Goal: Task Accomplishment & Management: Manage account settings

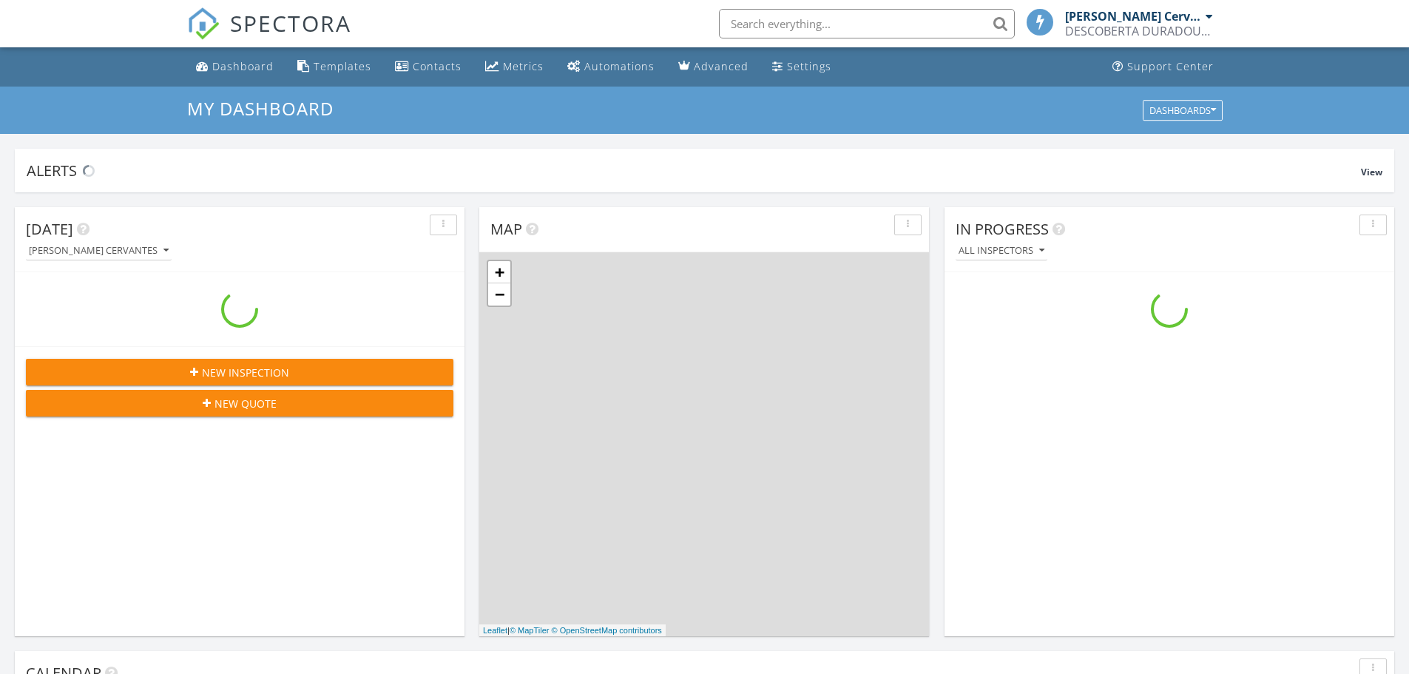
scroll to position [1369, 1431]
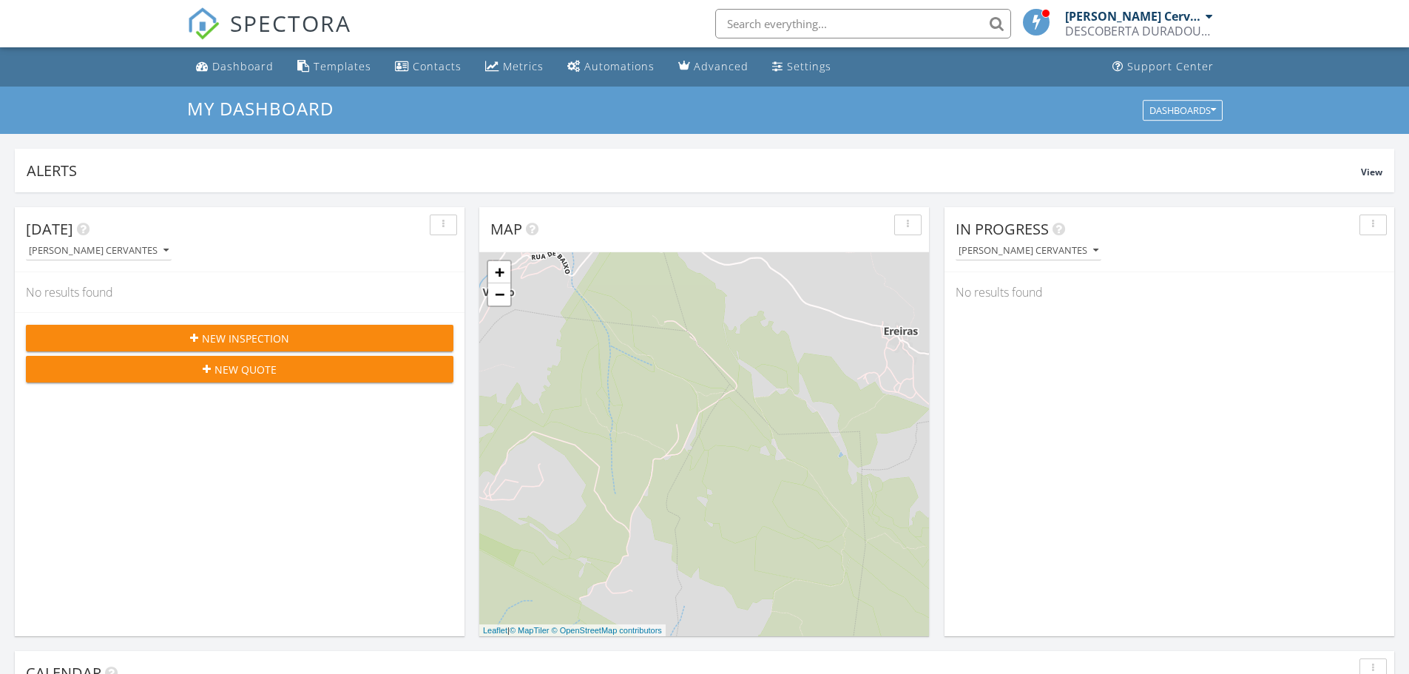
click at [870, 16] on input "text" at bounding box center [863, 24] width 296 height 30
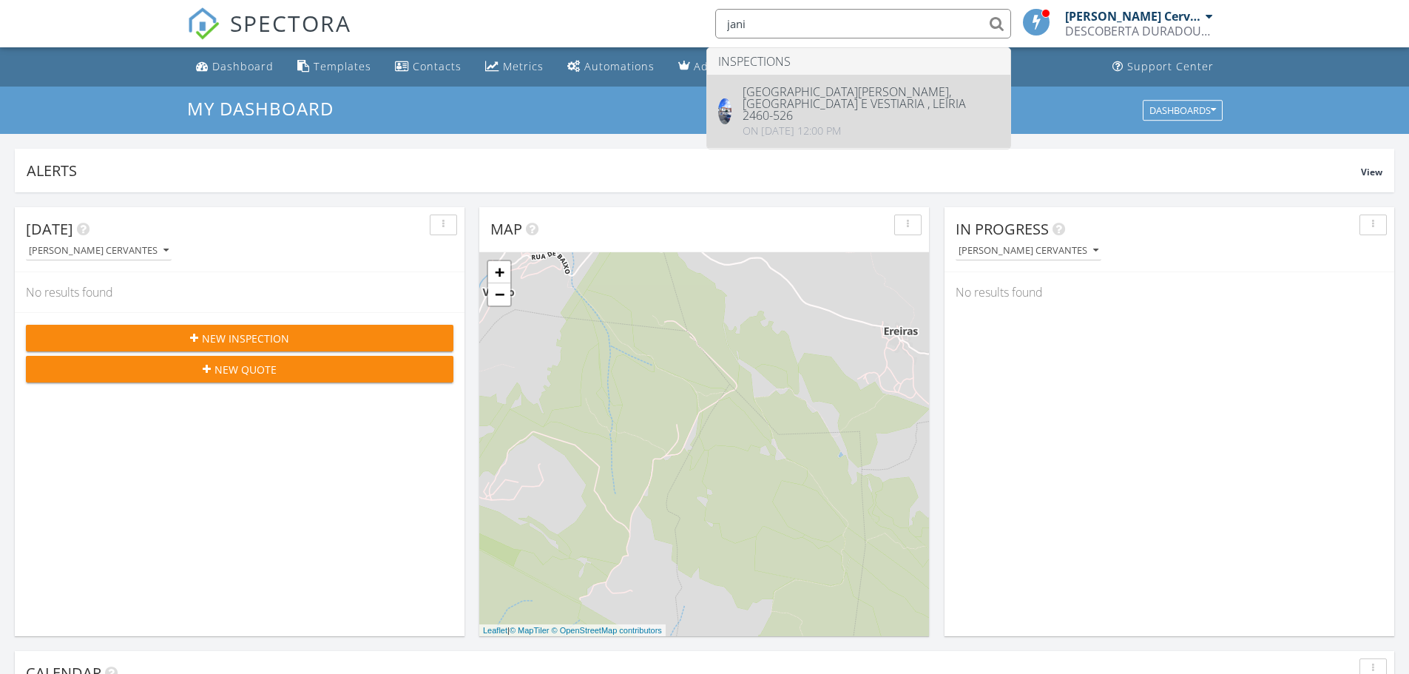
type input "jani"
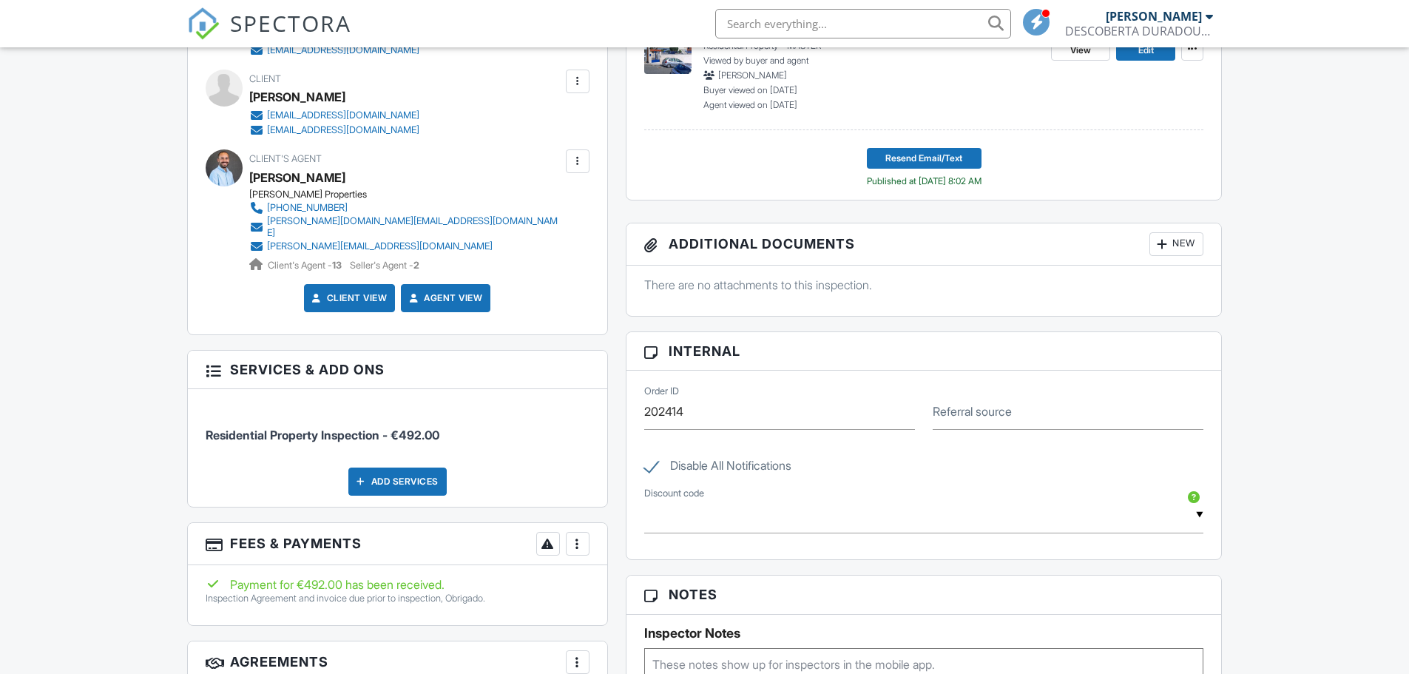
scroll to position [739, 0]
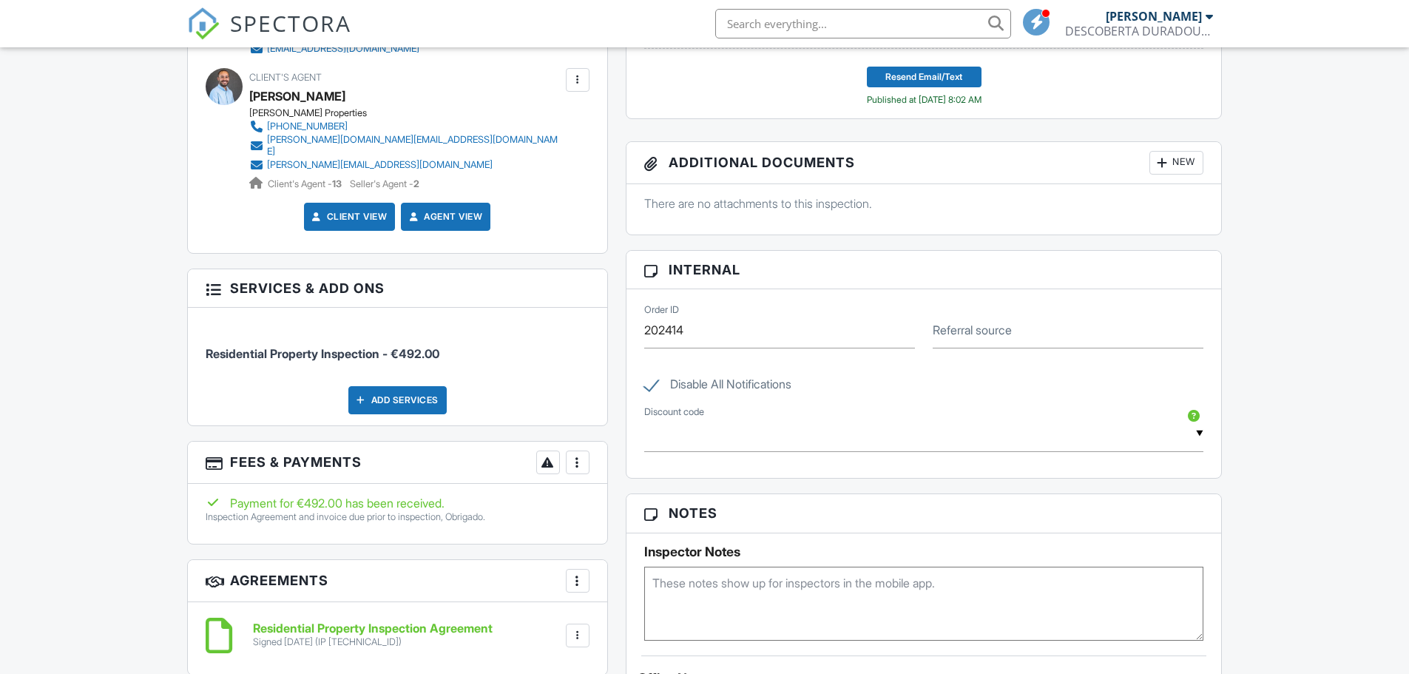
click at [575, 455] on div at bounding box center [577, 462] width 15 height 15
click at [646, 495] on li "Edit Fees & Payments" at bounding box center [652, 507] width 155 height 37
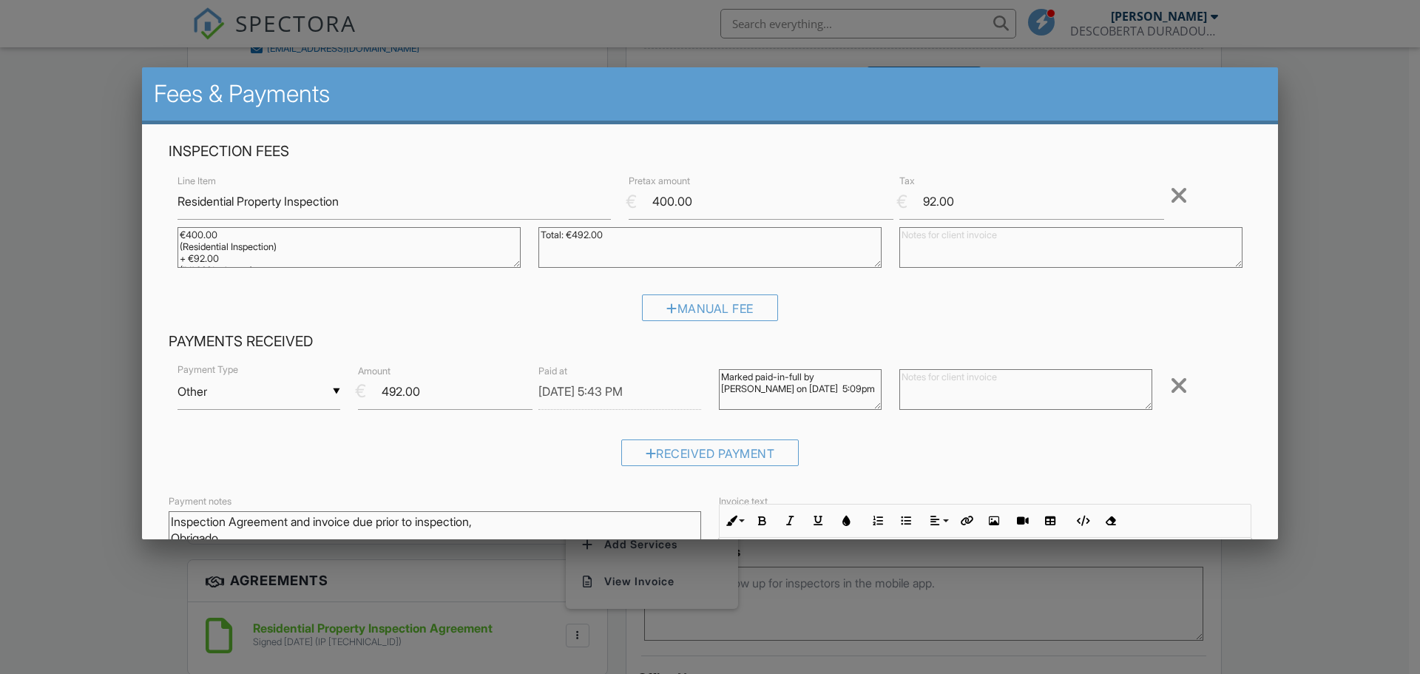
click at [1377, 90] on div at bounding box center [710, 347] width 1420 height 842
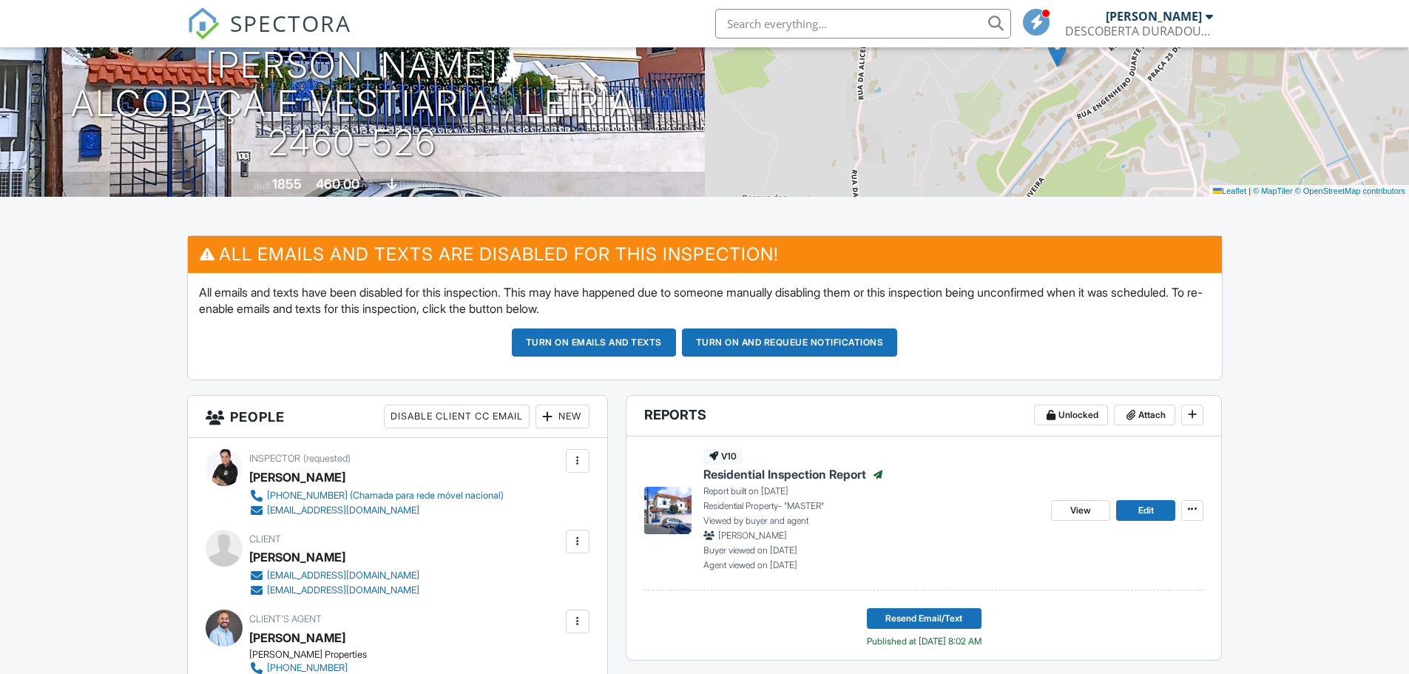
scroll to position [0, 0]
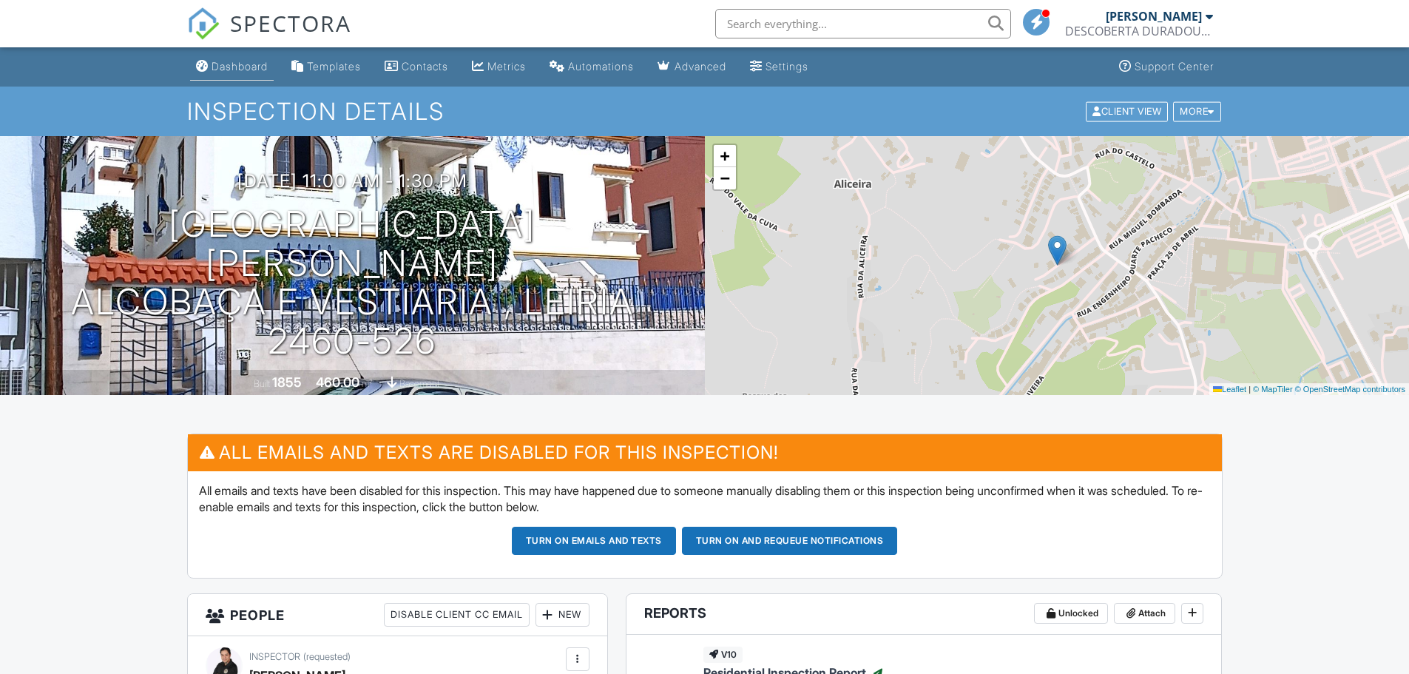
click at [245, 71] on div "Dashboard" at bounding box center [239, 66] width 56 height 13
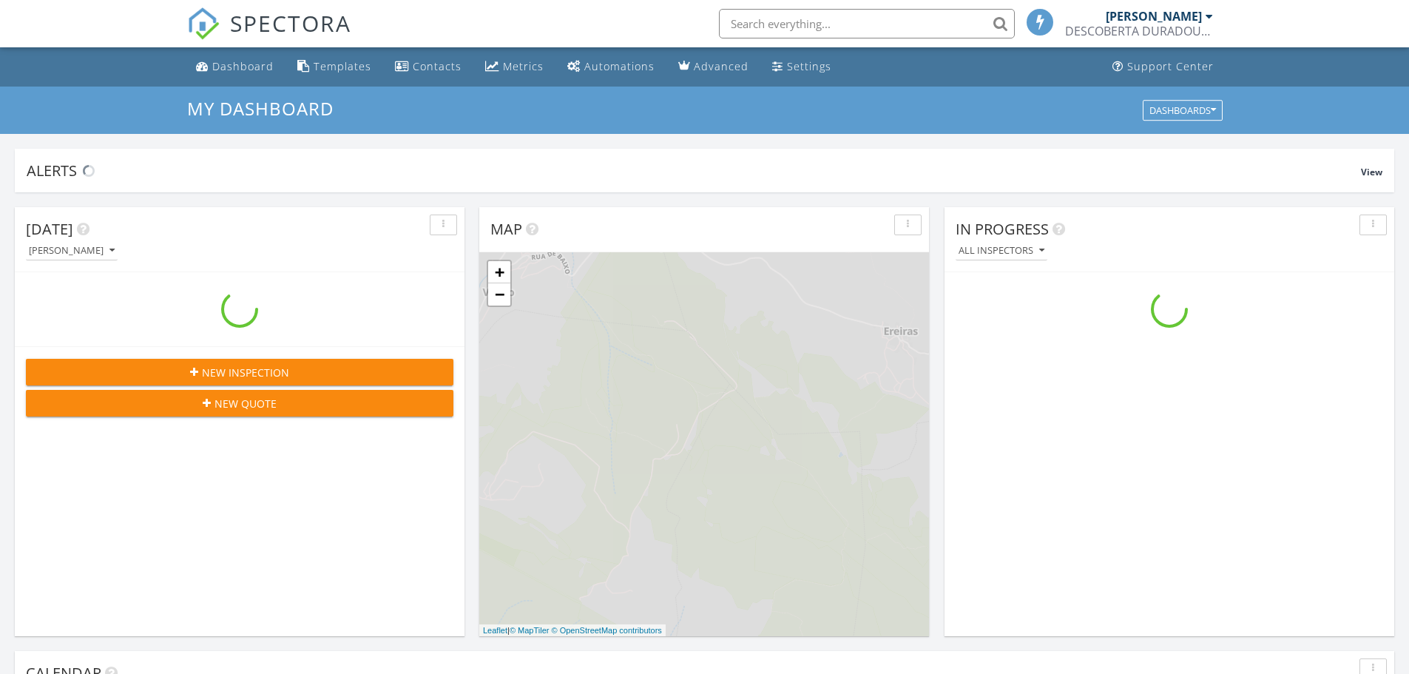
scroll to position [1369, 1431]
